Goal: Task Accomplishment & Management: Complete application form

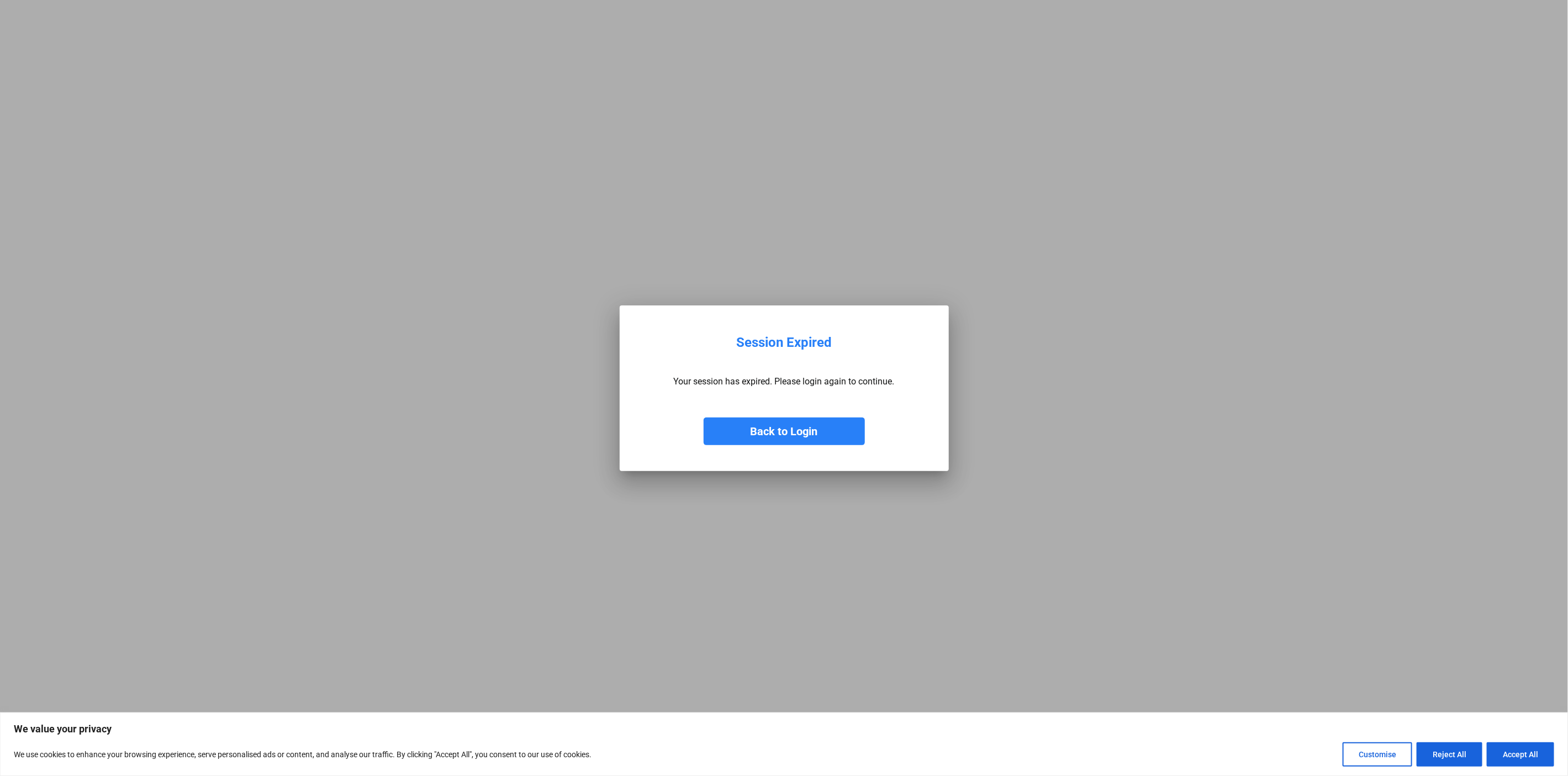
click at [817, 433] on button "Back to Login" at bounding box center [784, 431] width 162 height 28
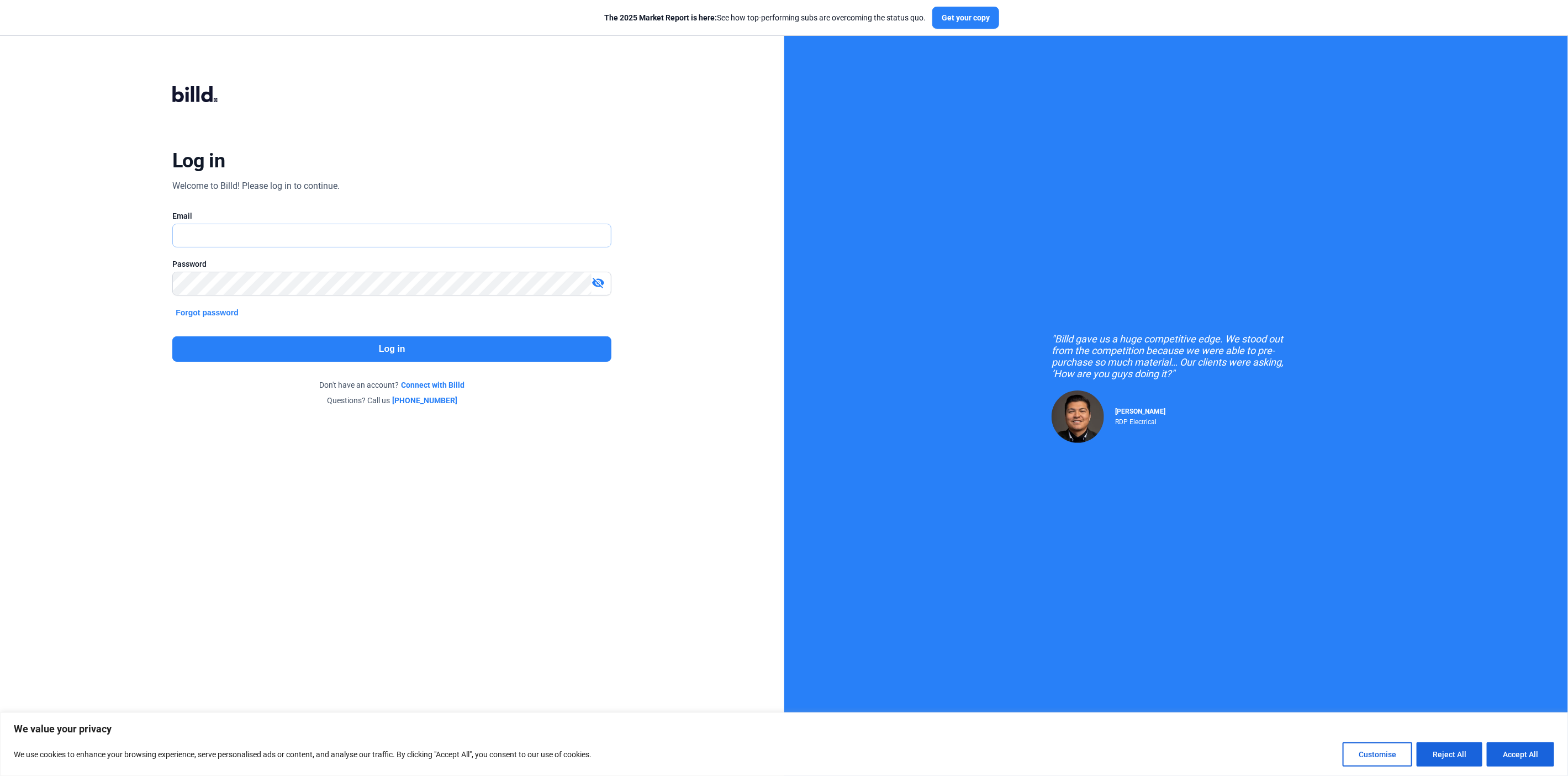
type input "[PERSON_NAME][EMAIL_ADDRESS][DOMAIN_NAME]"
click at [338, 353] on button "Log in" at bounding box center [392, 349] width 439 height 26
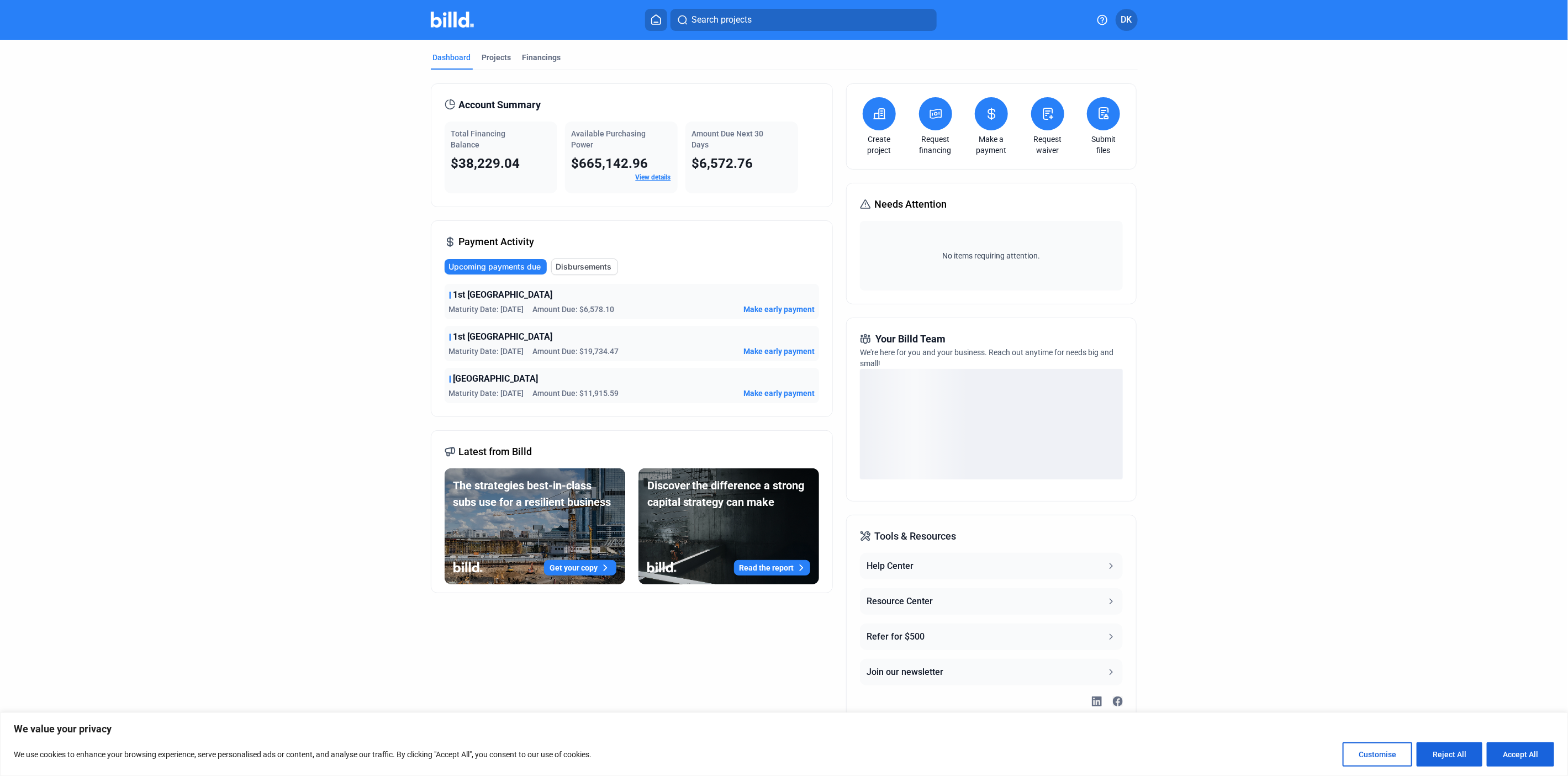
click at [938, 108] on icon at bounding box center [935, 114] width 14 height 13
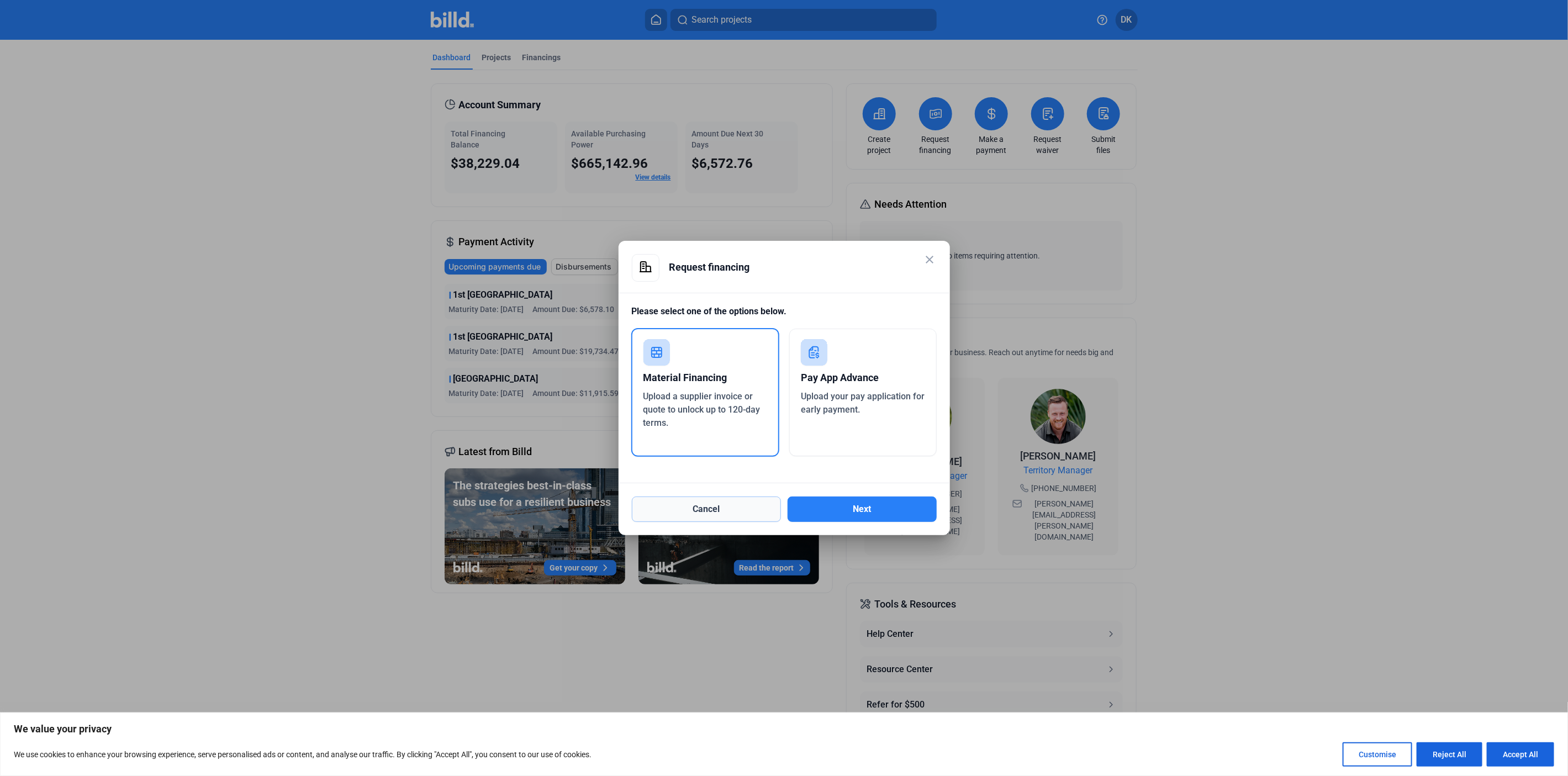
click at [678, 507] on button "Cancel" at bounding box center [707, 509] width 149 height 26
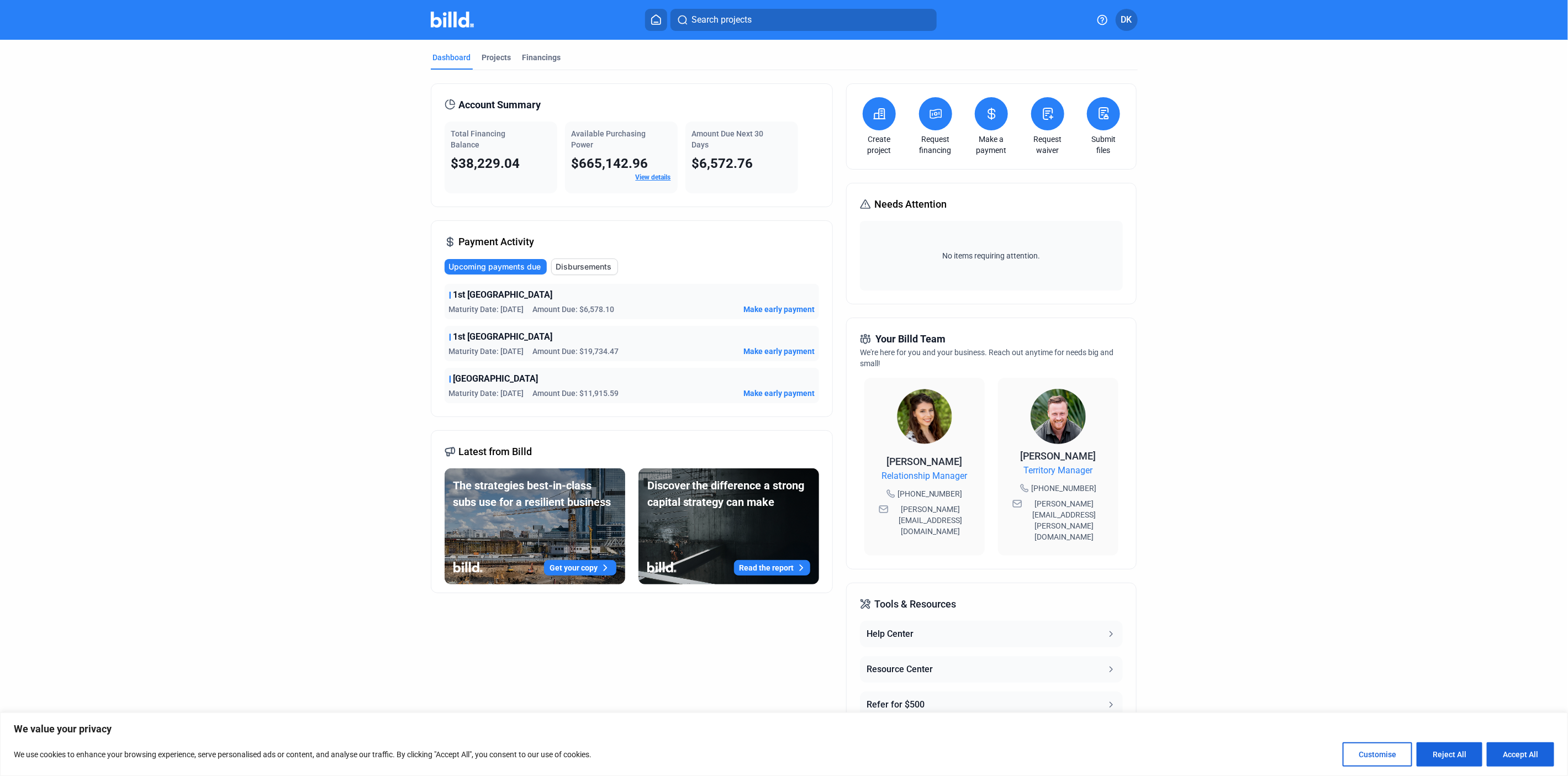
click at [1041, 120] on request-waiver-icon at bounding box center [1048, 114] width 13 height 13
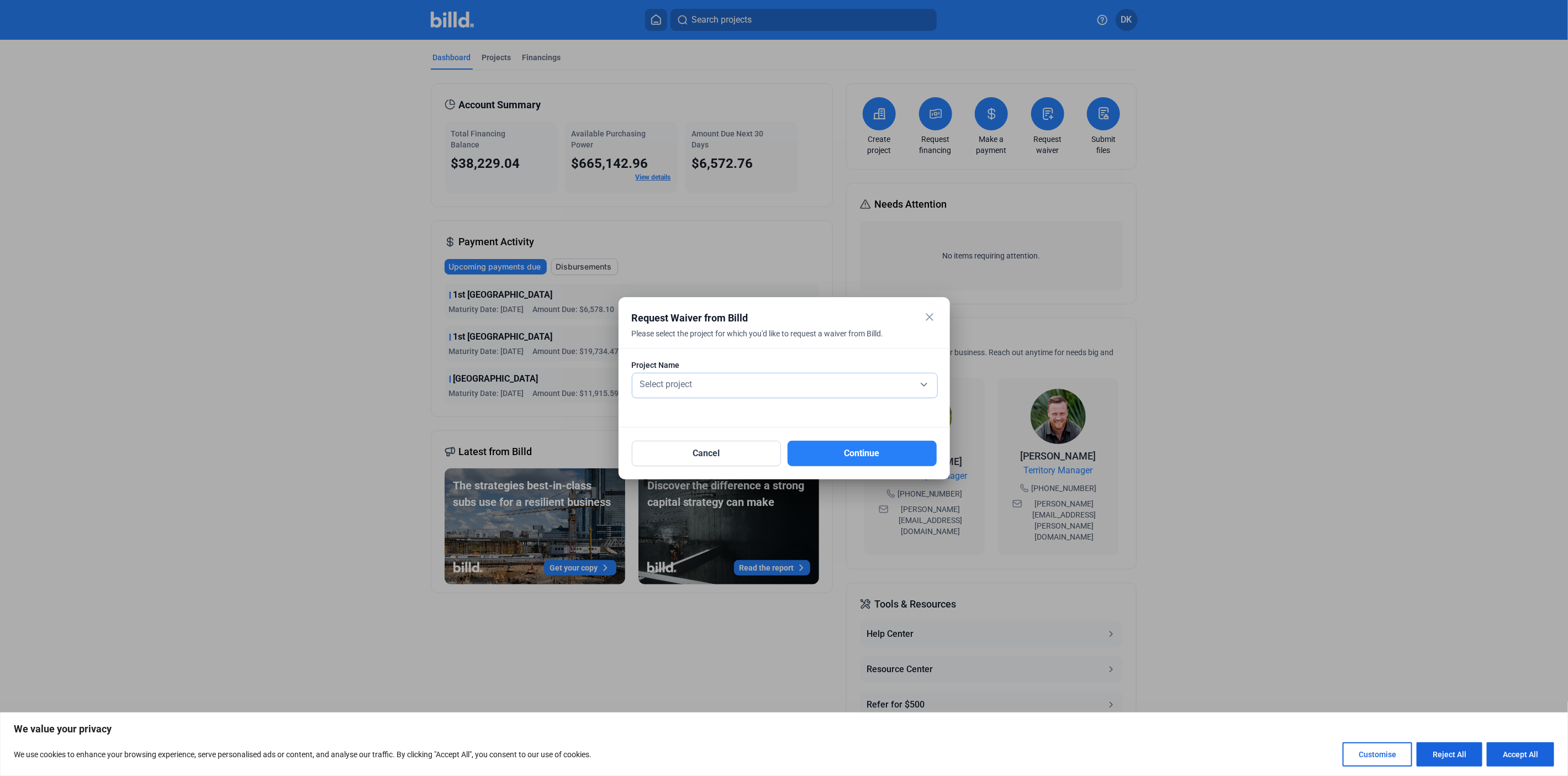
click at [708, 385] on div "Select project" at bounding box center [785, 383] width 294 height 15
click at [708, 381] on span "1st [GEOGRAPHIC_DATA]" at bounding box center [686, 382] width 98 height 11
click at [869, 448] on button "Continue" at bounding box center [862, 454] width 149 height 26
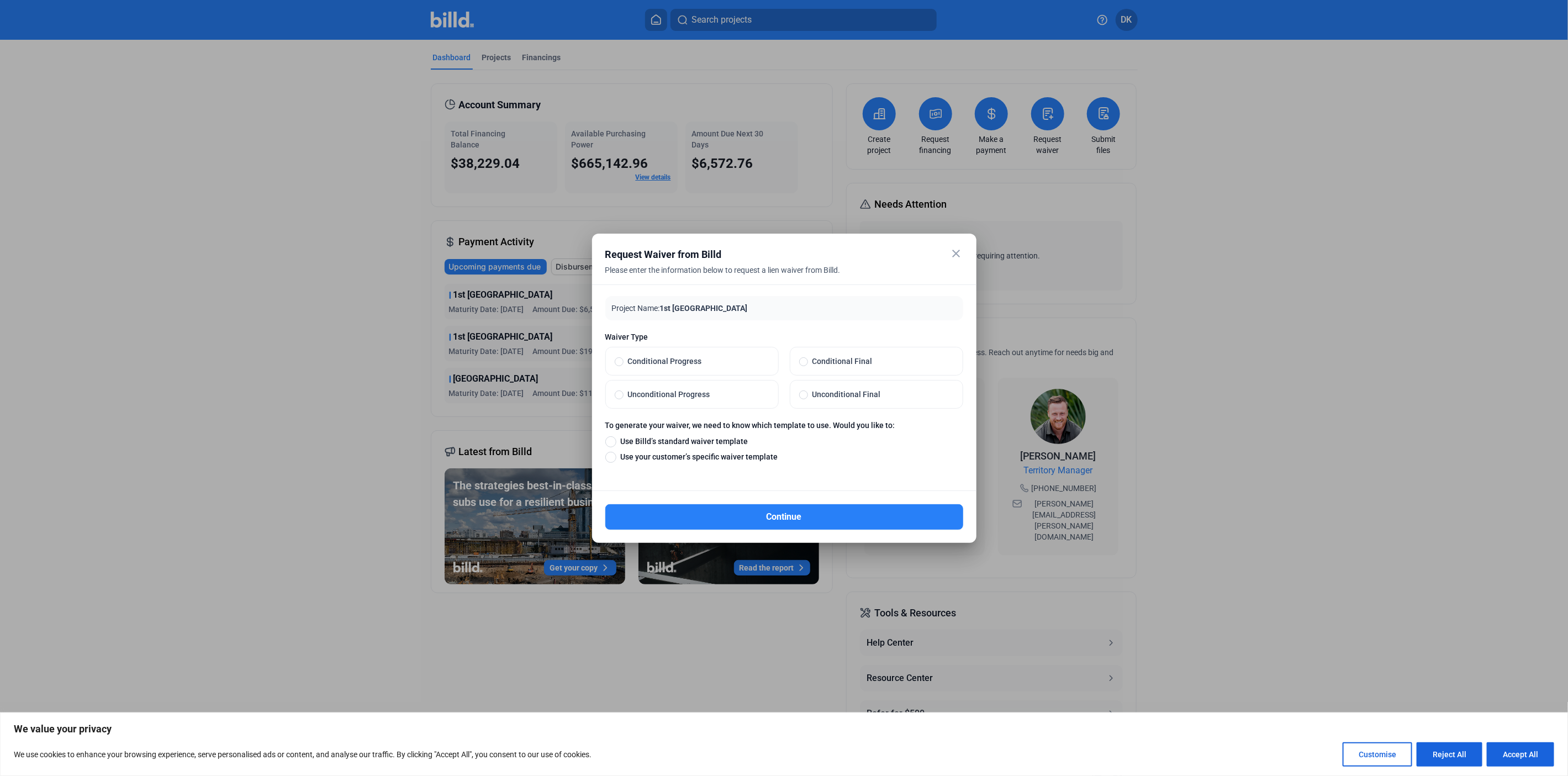
click at [663, 402] on label "Unconditional Progress" at bounding box center [692, 394] width 172 height 28
click at [623, 399] on input "Unconditional Progress" at bounding box center [618, 394] width 9 height 10
radio input "true"
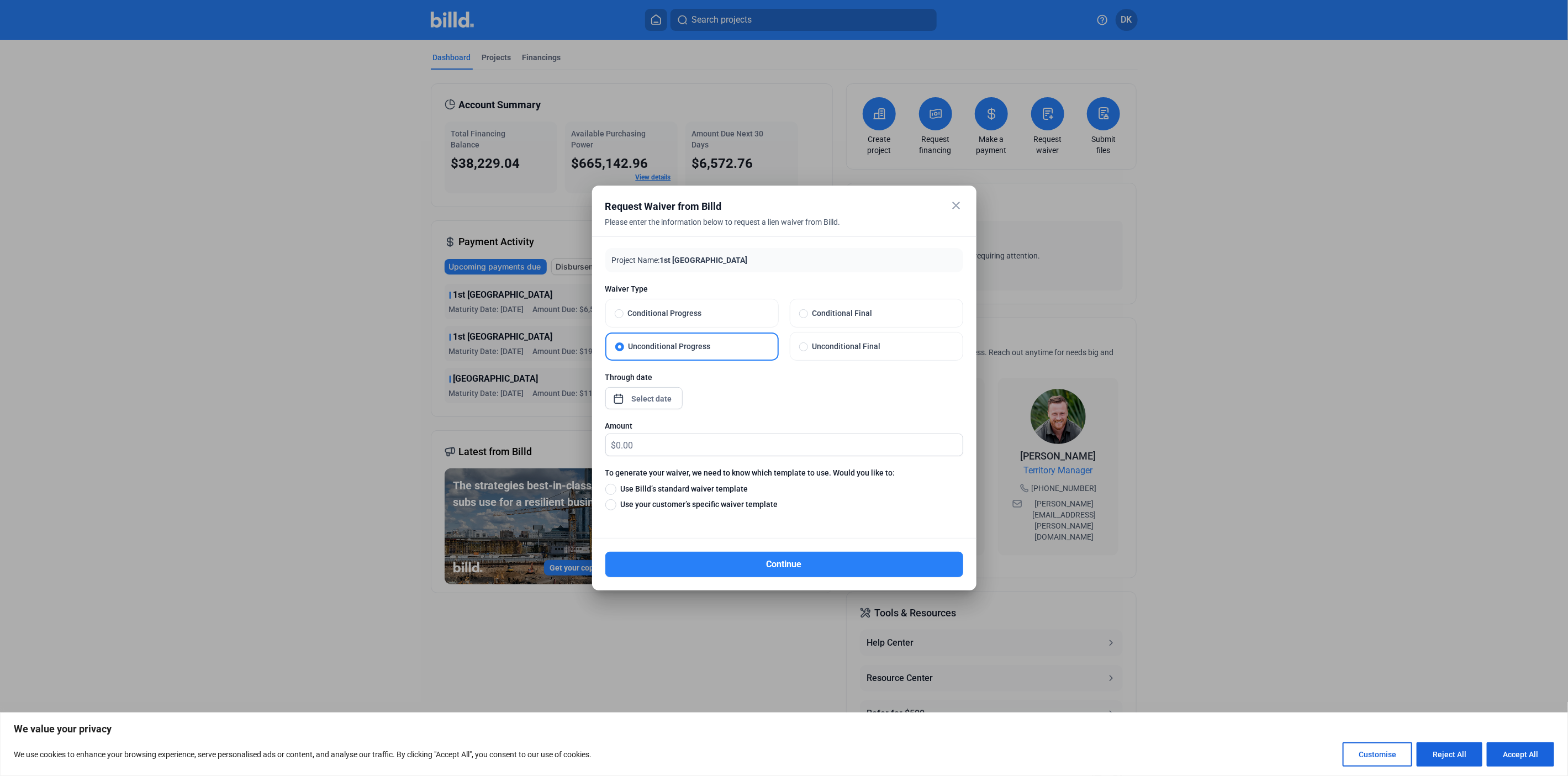
click at [663, 402] on div "close Request Waiver from Billd Please enter the information below to request a…" at bounding box center [784, 388] width 1568 height 776
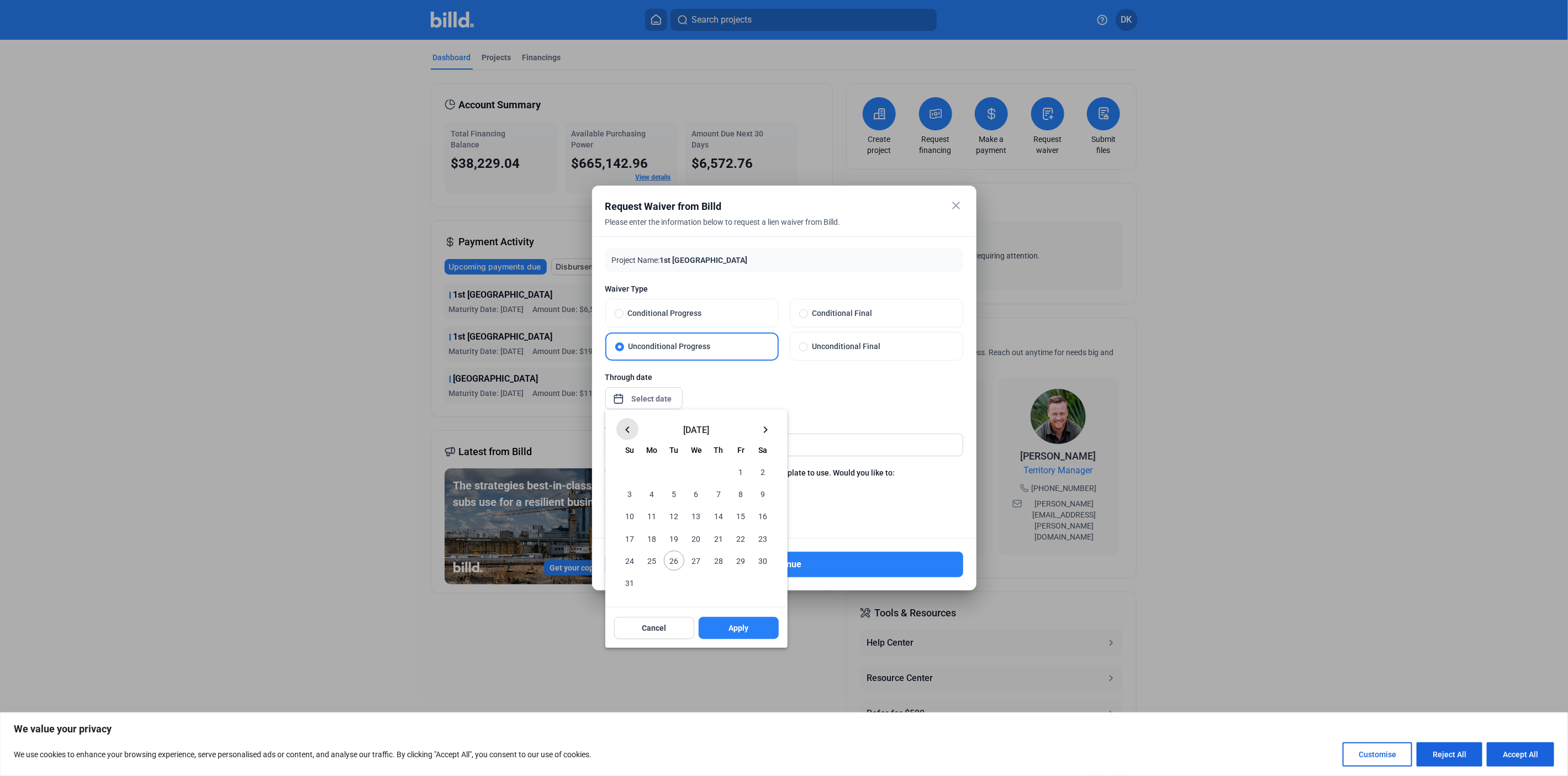
click at [625, 427] on mat-icon "keyboard_arrow_left" at bounding box center [627, 430] width 13 height 13
click at [653, 560] on span "30" at bounding box center [651, 561] width 20 height 20
click at [740, 600] on button "Apply" at bounding box center [738, 606] width 80 height 22
type input "[DATE]"
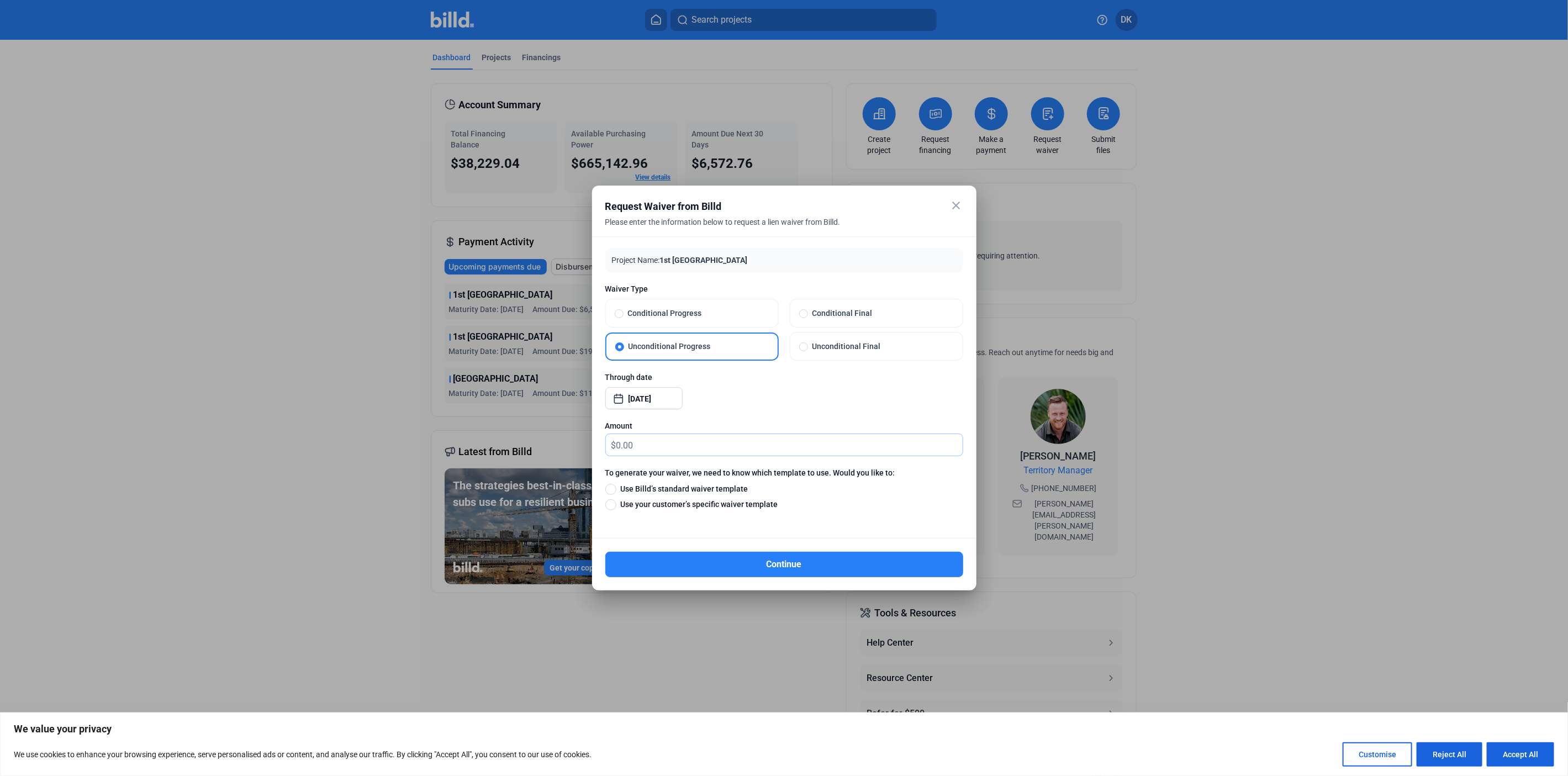
drag, startPoint x: 617, startPoint y: 443, endPoint x: 658, endPoint y: 451, distance: 41.8
click at [617, 443] on input "text" at bounding box center [789, 445] width 346 height 22
type input "229.65"
click at [612, 507] on span at bounding box center [610, 505] width 11 height 11
click at [612, 507] on input "Use your customer’s specific waiver template" at bounding box center [610, 504] width 11 height 12
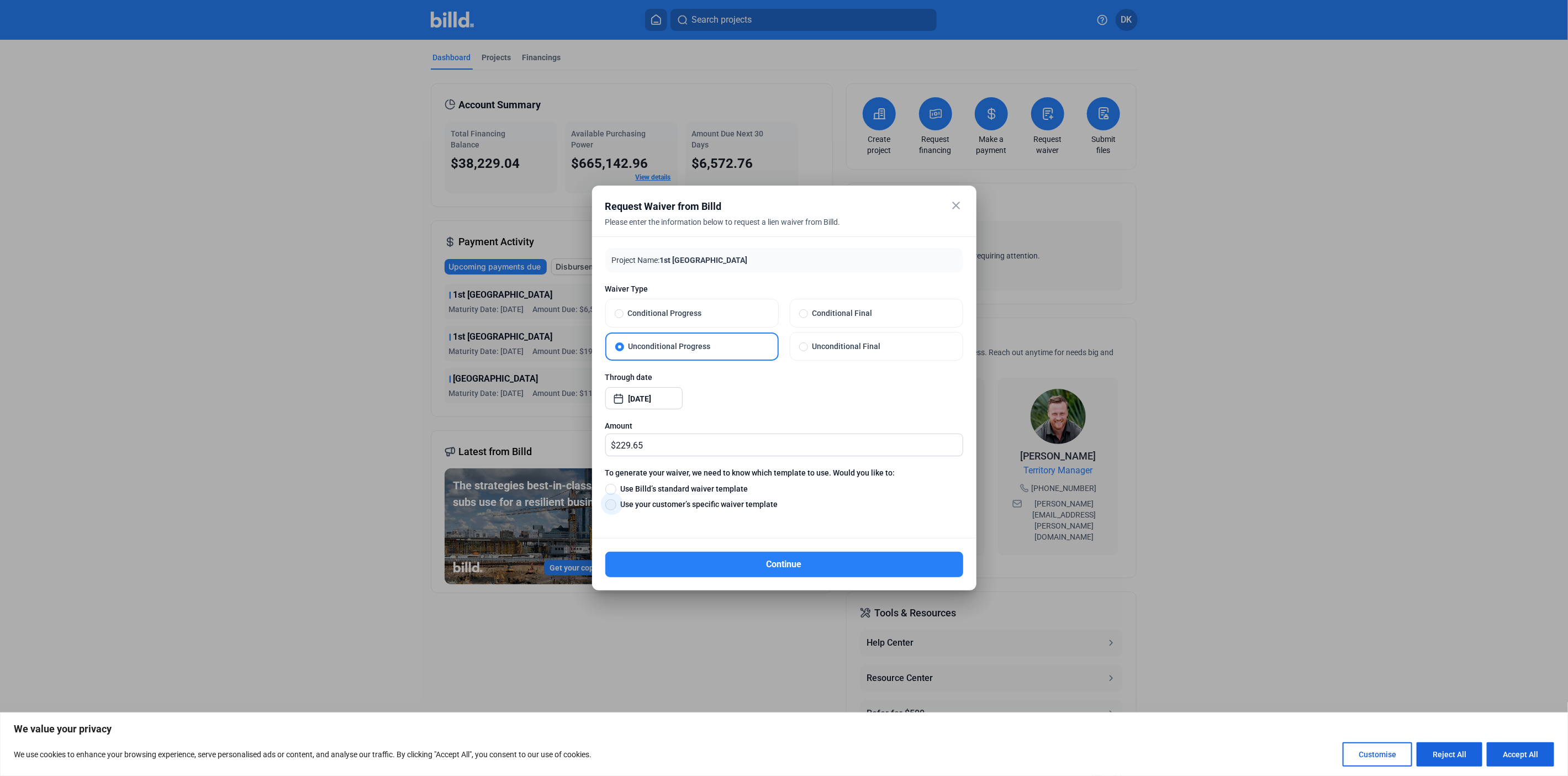
radio input "true"
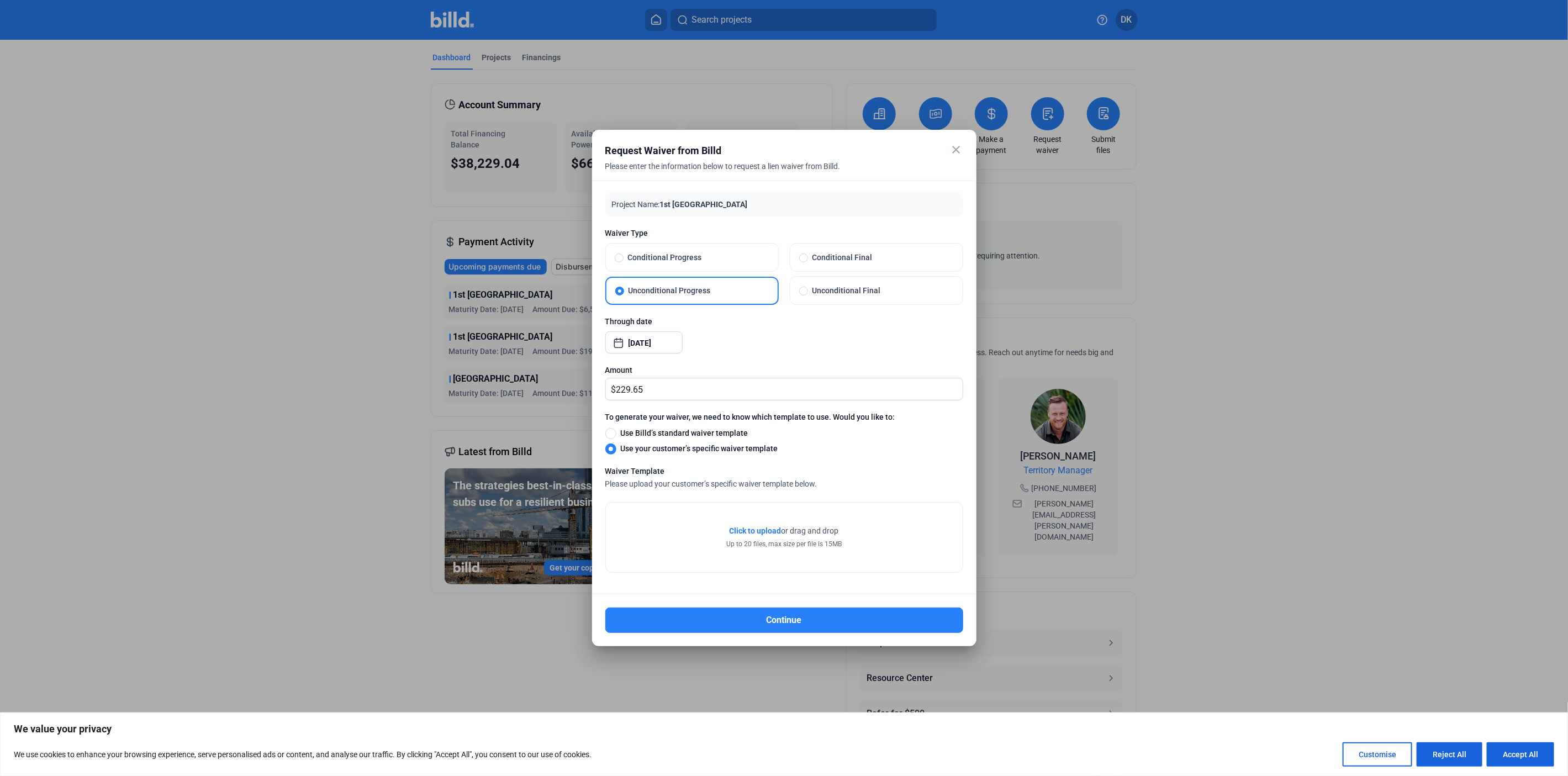
click at [962, 148] on mat-icon "close" at bounding box center [956, 150] width 13 height 13
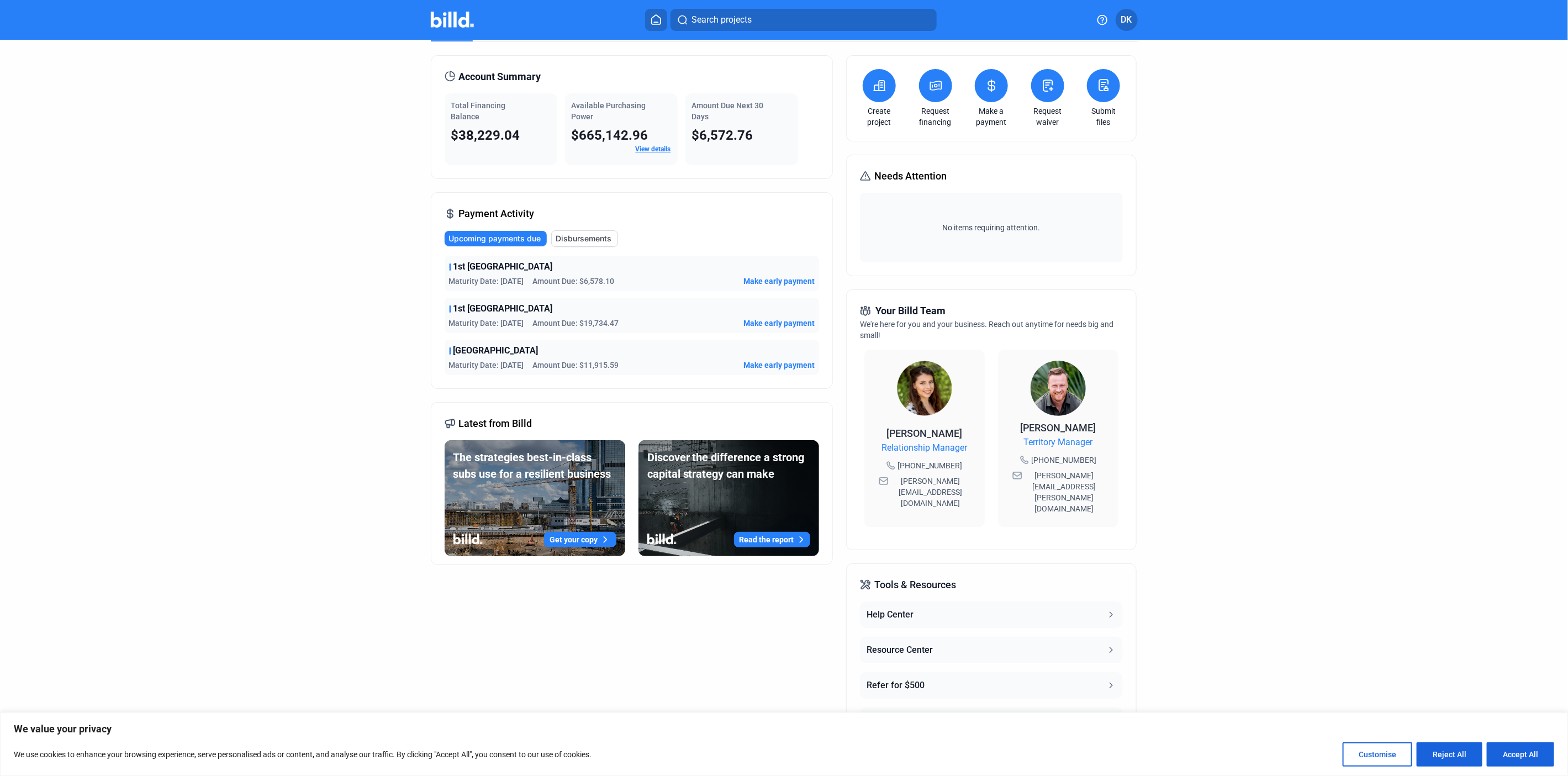
scroll to position [44, 0]
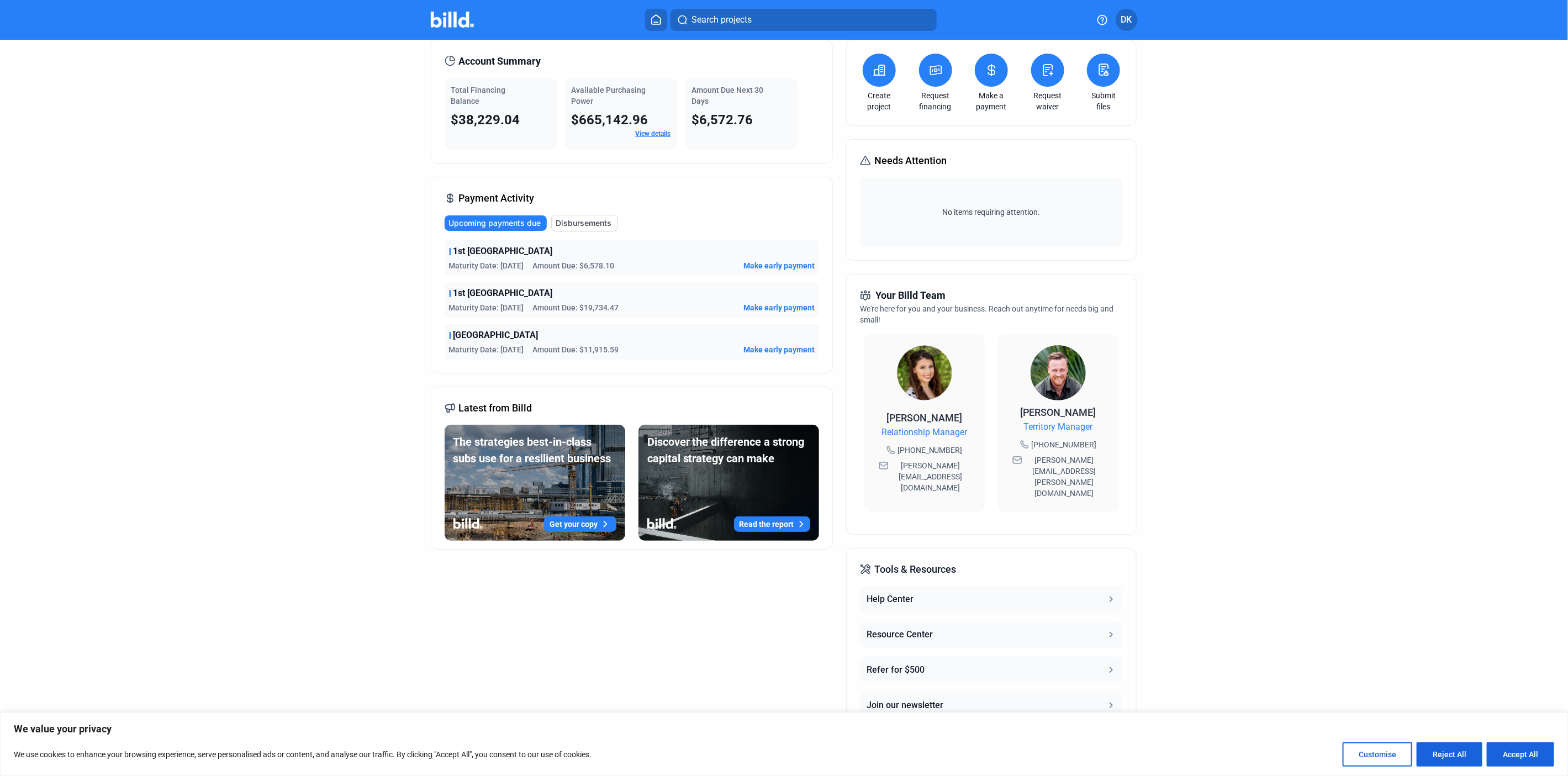
drag, startPoint x: 623, startPoint y: 349, endPoint x: 532, endPoint y: 349, distance: 91.0
click at [532, 349] on div "Maturity Date: [DATE] Amount Due: $11,915.59" at bounding box center [534, 349] width 170 height 11
